Goal: Check status: Check status

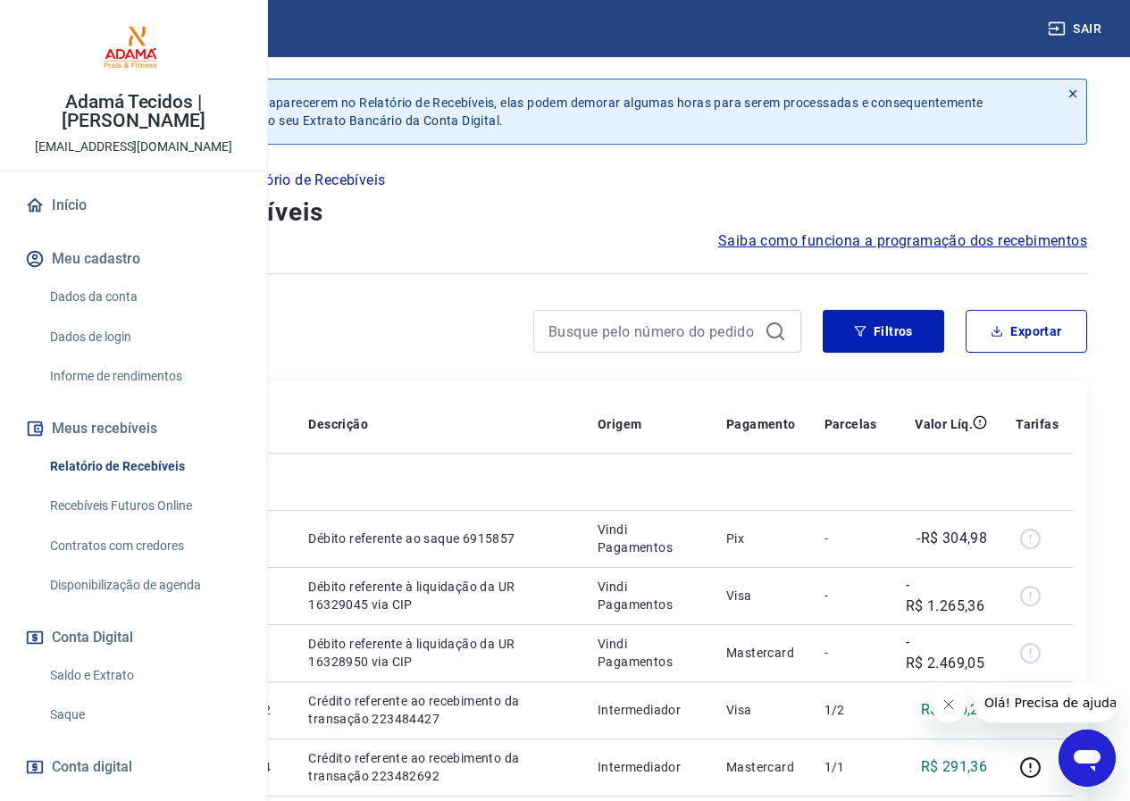
click at [969, 705] on div at bounding box center [1023, 702] width 185 height 39
click at [952, 710] on icon "Fechar mensagem da empresa" at bounding box center [947, 704] width 14 height 14
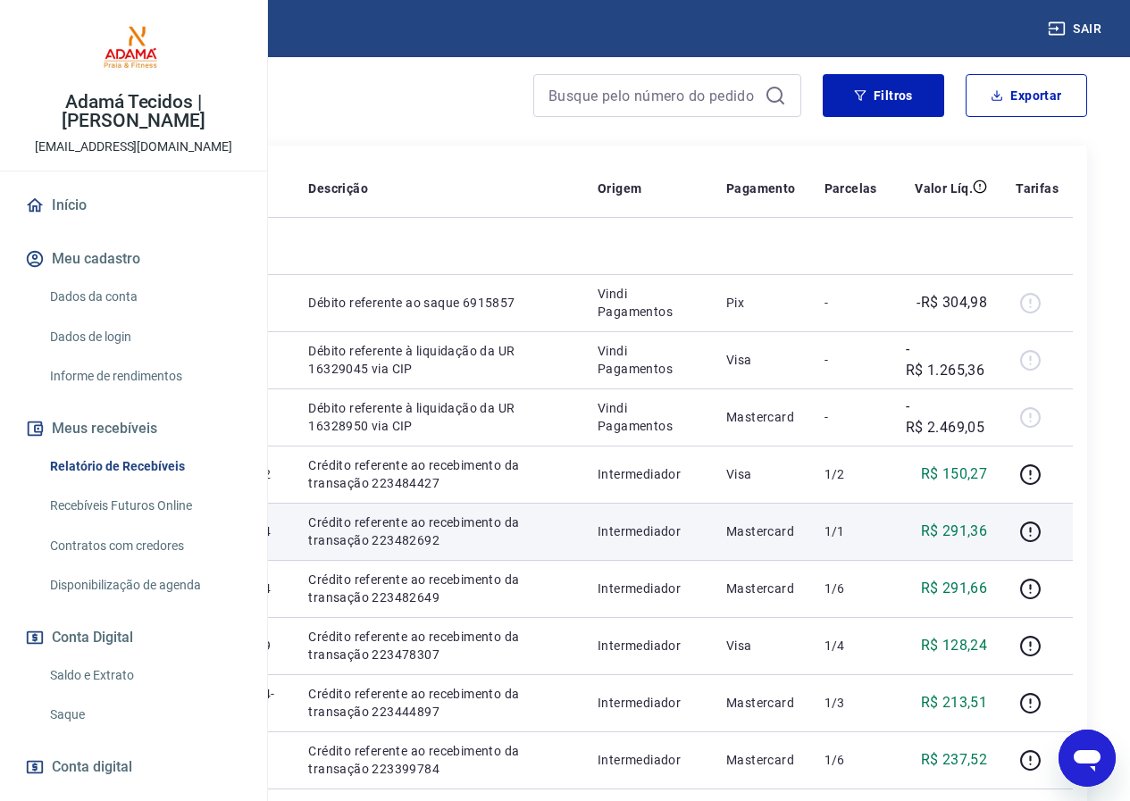
scroll to position [268, 0]
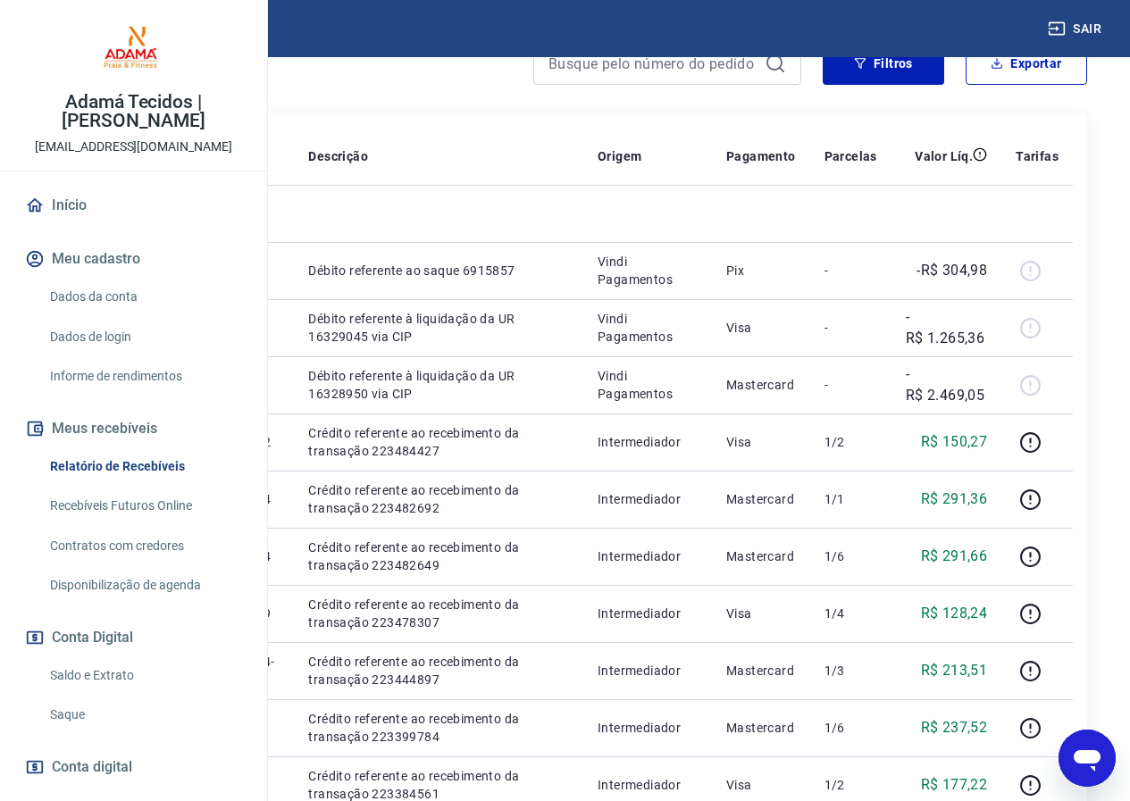
click at [78, 694] on link "Saldo e Extrato" at bounding box center [144, 675] width 203 height 37
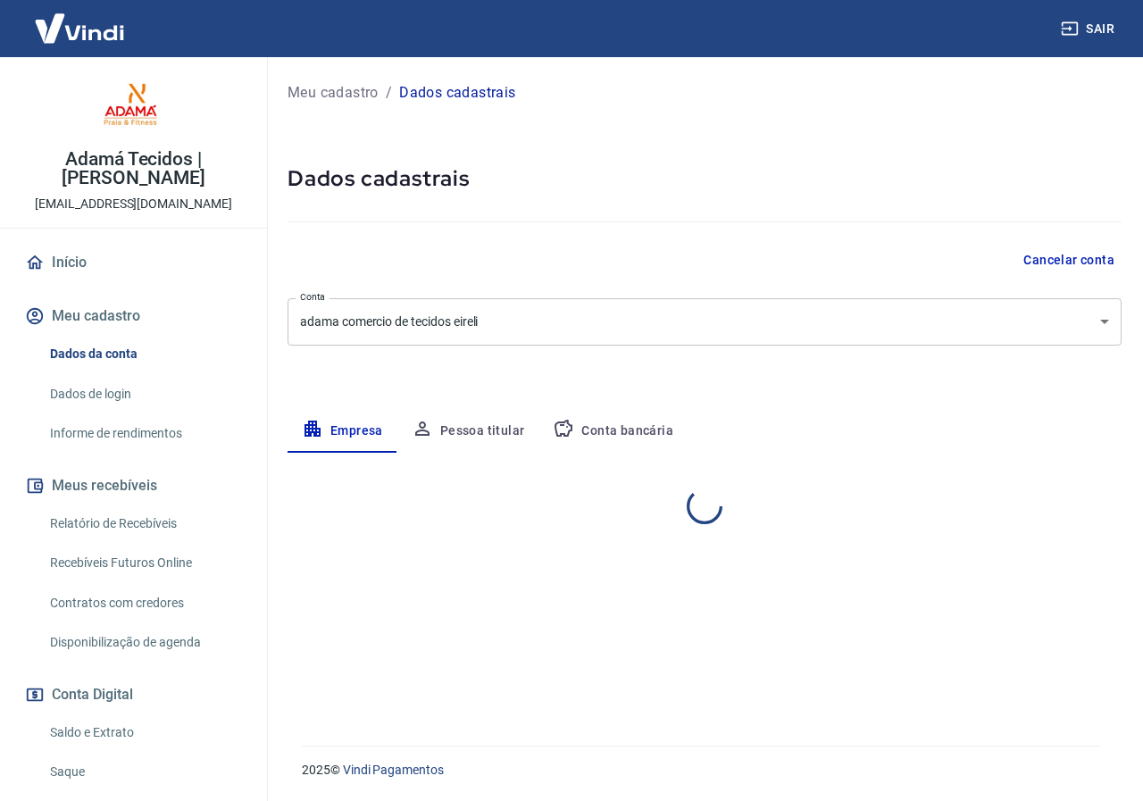
select select "RJ"
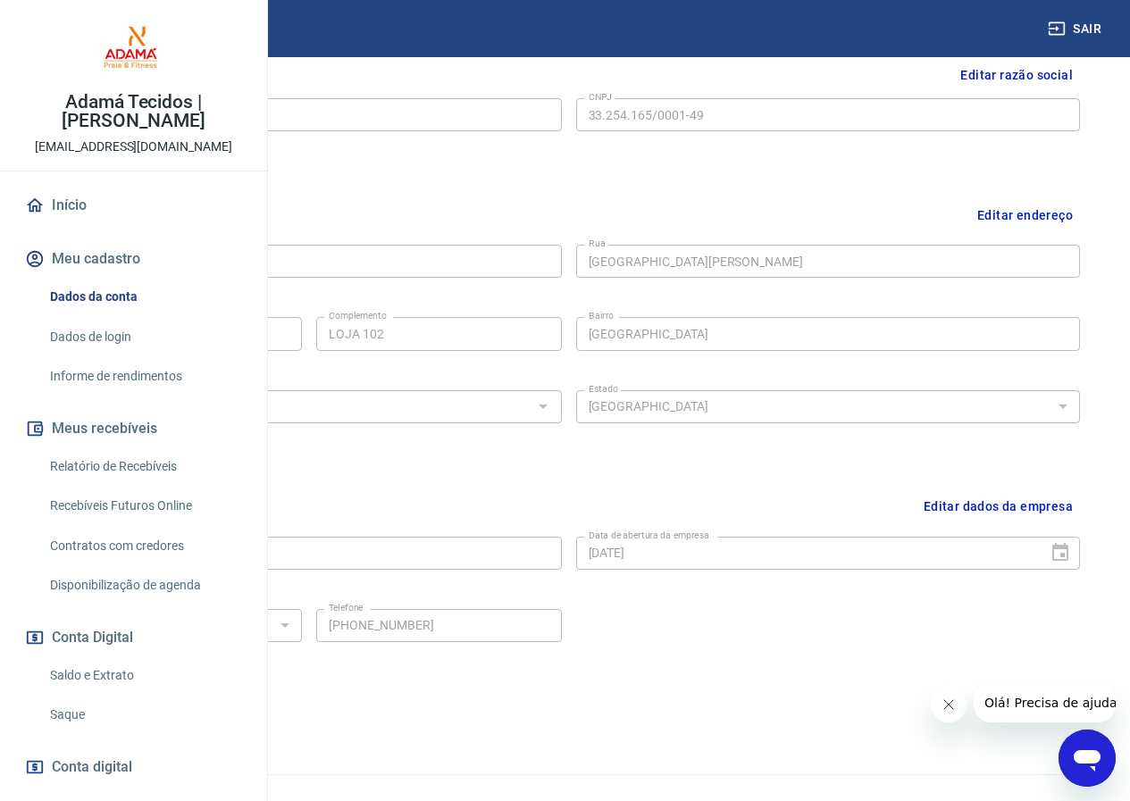
scroll to position [487, 0]
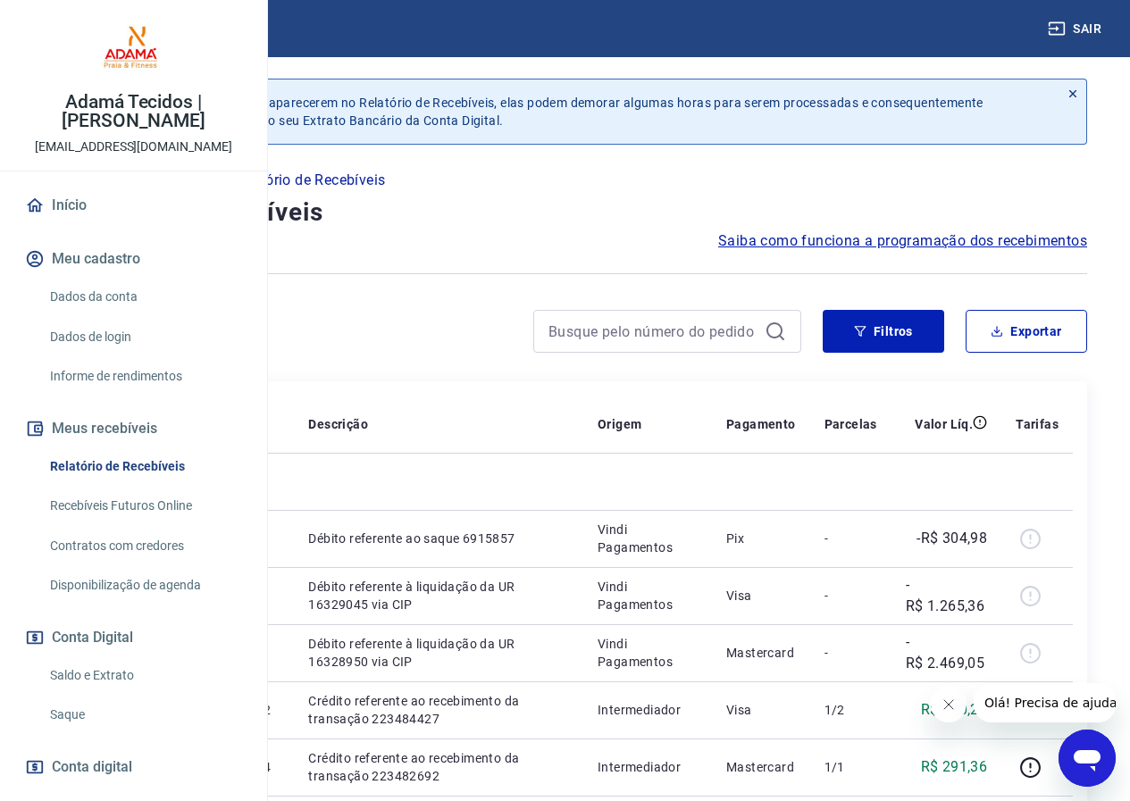
click at [139, 694] on link "Saldo e Extrato" at bounding box center [144, 675] width 203 height 37
